Goal: Transaction & Acquisition: Purchase product/service

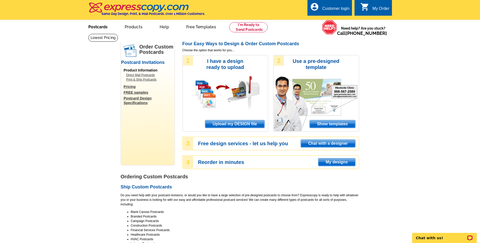
click at [102, 26] on link "Postcards" at bounding box center [97, 26] width 35 height 12
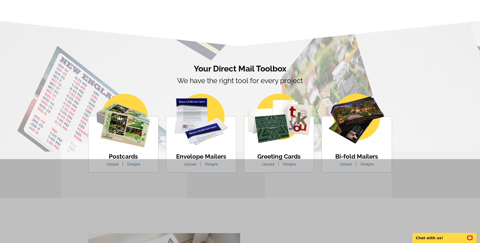
scroll to position [246, 0]
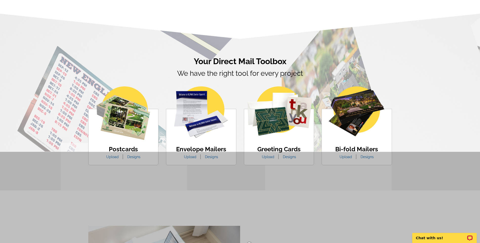
click at [152, 151] on div "Postcards Upload Designs" at bounding box center [123, 137] width 70 height 56
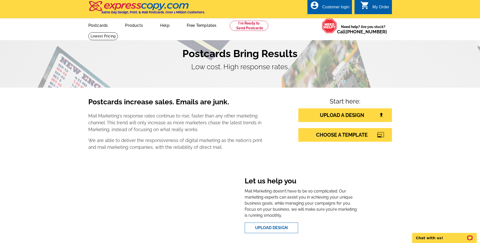
scroll to position [0, 0]
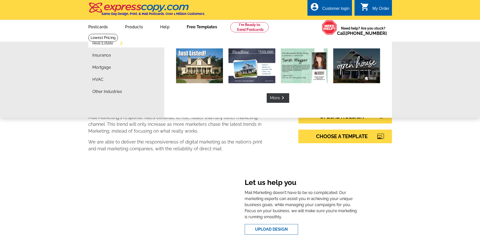
click at [198, 27] on link "Free Templates" at bounding box center [202, 26] width 47 height 12
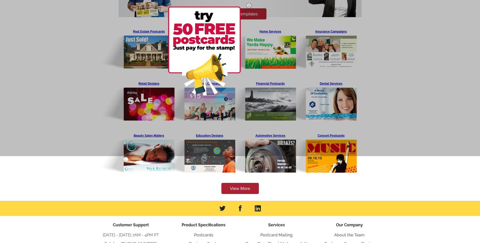
scroll to position [89, 0]
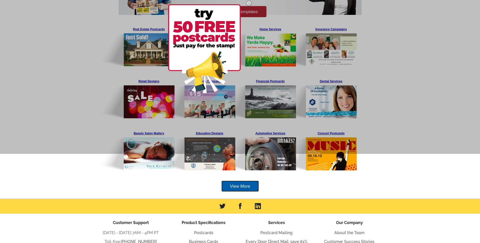
click at [244, 186] on link "View More" at bounding box center [239, 186] width 37 height 11
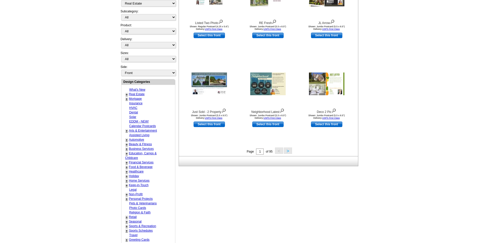
scroll to position [129, 0]
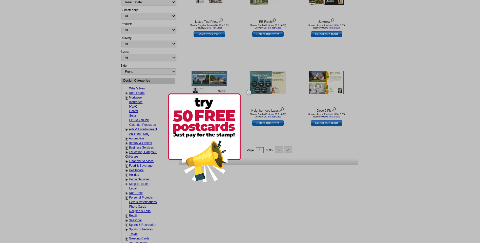
click at [288, 150] on div at bounding box center [240, 121] width 480 height 243
click at [270, 198] on div at bounding box center [240, 121] width 480 height 243
click at [229, 98] on img at bounding box center [204, 138] width 73 height 89
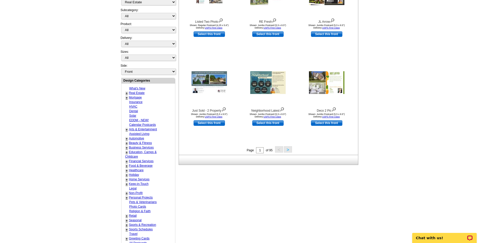
click at [138, 93] on link "Real Estate" at bounding box center [137, 93] width 16 height 4
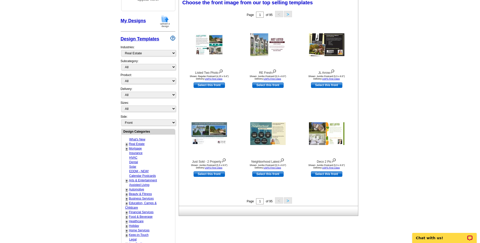
scroll to position [75, 0]
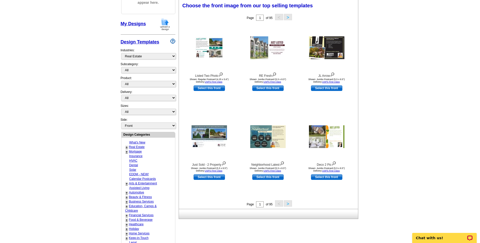
click at [290, 203] on button ">" at bounding box center [288, 204] width 8 height 6
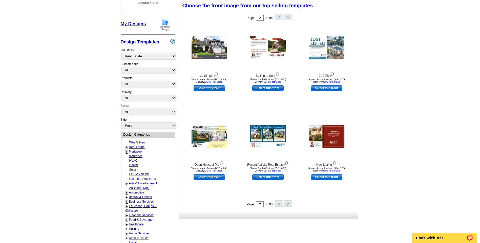
click at [290, 203] on button ">" at bounding box center [288, 204] width 8 height 6
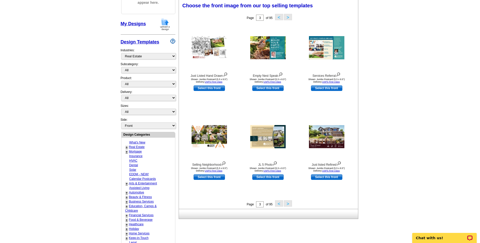
click at [290, 203] on button ">" at bounding box center [288, 204] width 8 height 6
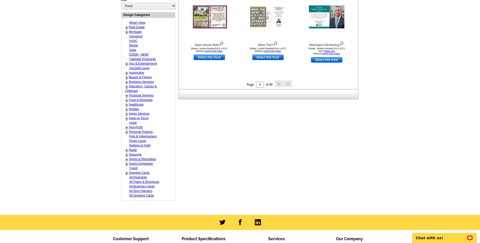
scroll to position [196, 0]
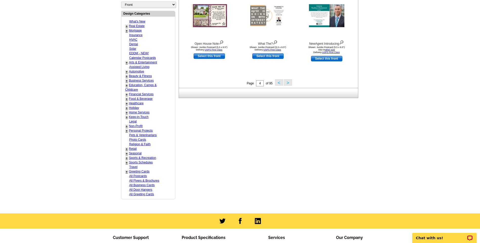
click at [141, 117] on link "Keep-in-Touch" at bounding box center [138, 117] width 19 height 4
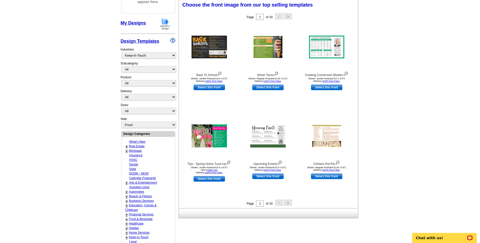
scroll to position [75, 0]
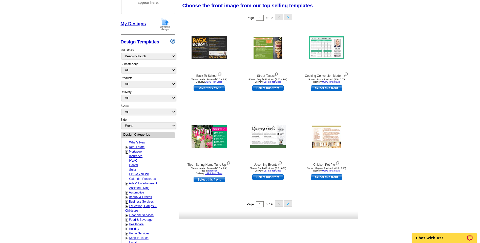
click at [144, 202] on link "Business Services" at bounding box center [141, 202] width 25 height 4
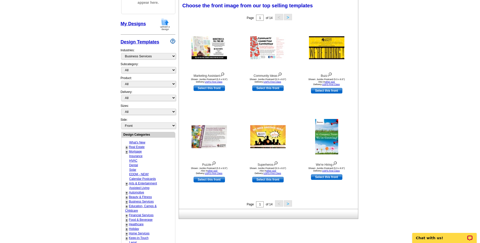
click at [137, 233] on link "Home Services" at bounding box center [139, 234] width 20 height 4
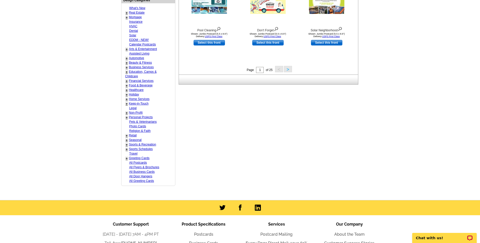
scroll to position [220, 0]
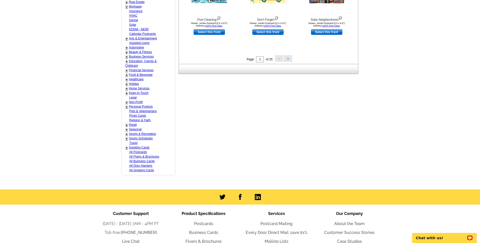
click at [138, 115] on link "Photo Cards" at bounding box center [137, 116] width 17 height 4
select select "784"
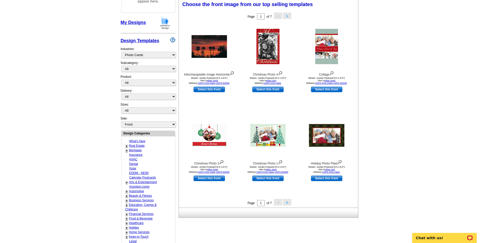
scroll to position [75, 0]
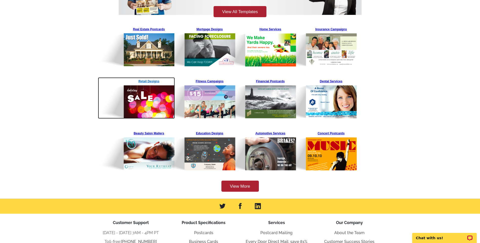
click at [135, 99] on img at bounding box center [136, 97] width 77 height 41
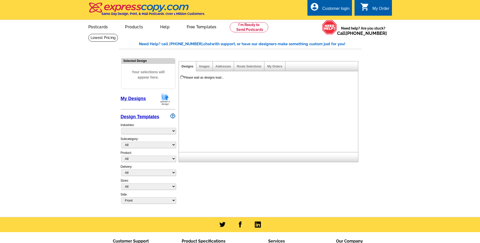
select select "811"
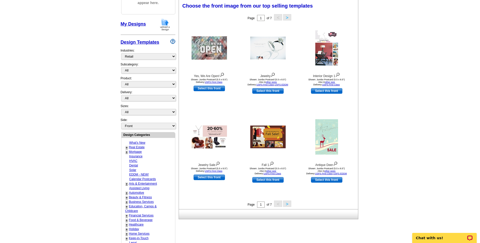
scroll to position [67, 0]
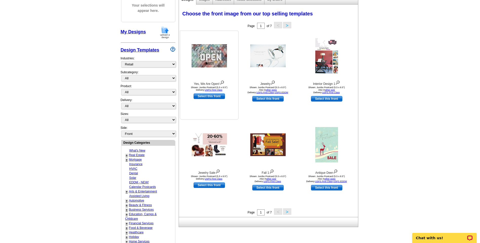
click at [210, 56] on img at bounding box center [209, 55] width 35 height 23
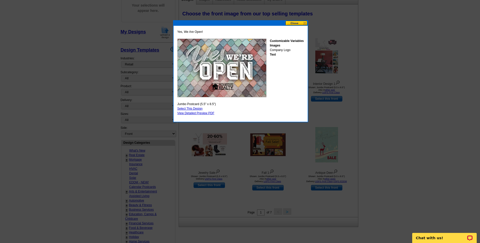
click at [293, 23] on button at bounding box center [296, 23] width 22 height 5
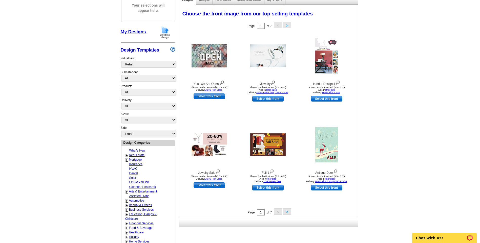
click at [288, 213] on button ">" at bounding box center [287, 212] width 8 height 6
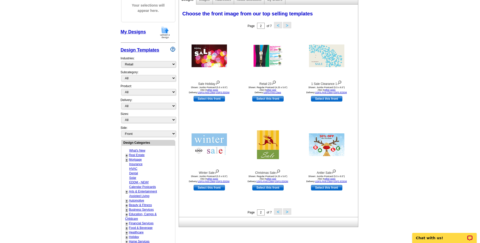
click at [288, 213] on button ">" at bounding box center [287, 212] width 8 height 6
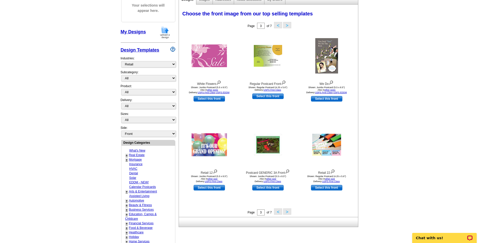
click at [288, 213] on button ">" at bounding box center [287, 212] width 8 height 6
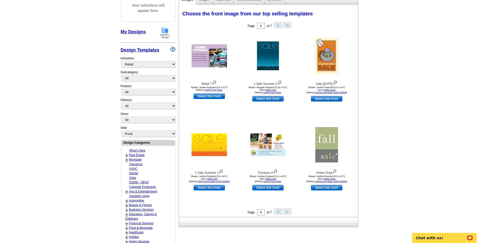
click at [288, 213] on button ">" at bounding box center [287, 212] width 8 height 6
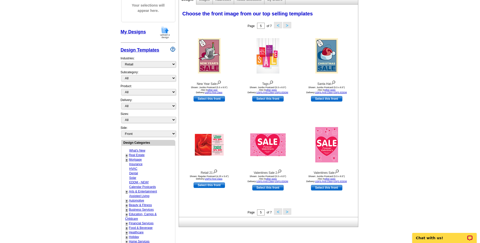
click at [288, 213] on button ">" at bounding box center [287, 212] width 8 height 6
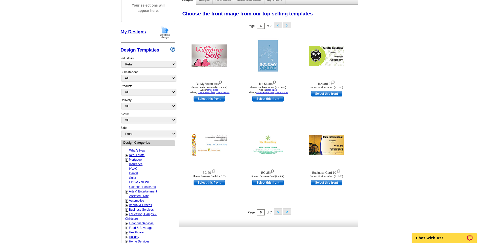
click at [288, 213] on button ">" at bounding box center [287, 212] width 8 height 6
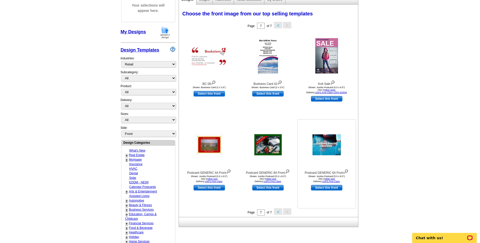
click at [333, 143] on img at bounding box center [326, 145] width 28 height 22
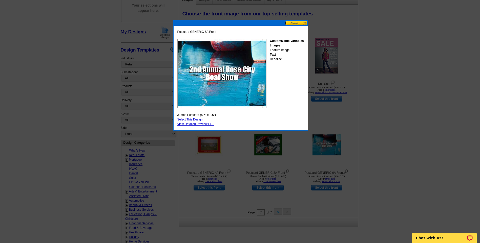
click at [295, 24] on button at bounding box center [296, 23] width 22 height 5
